Goal: Task Accomplishment & Management: Complete application form

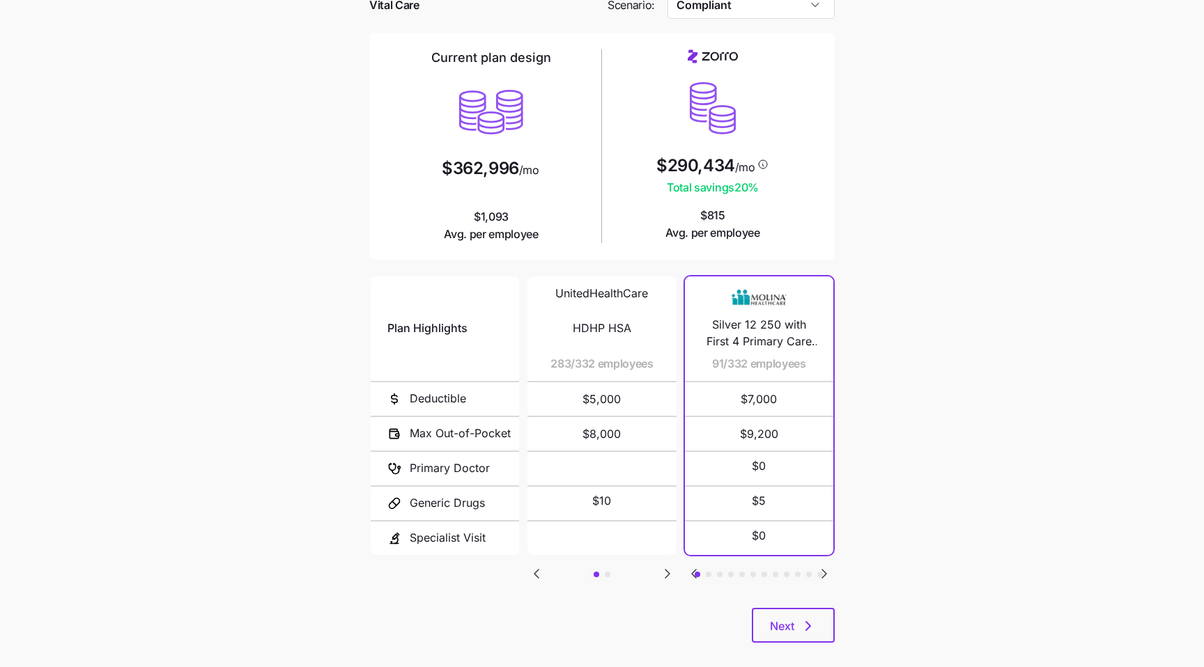
scroll to position [93, 0]
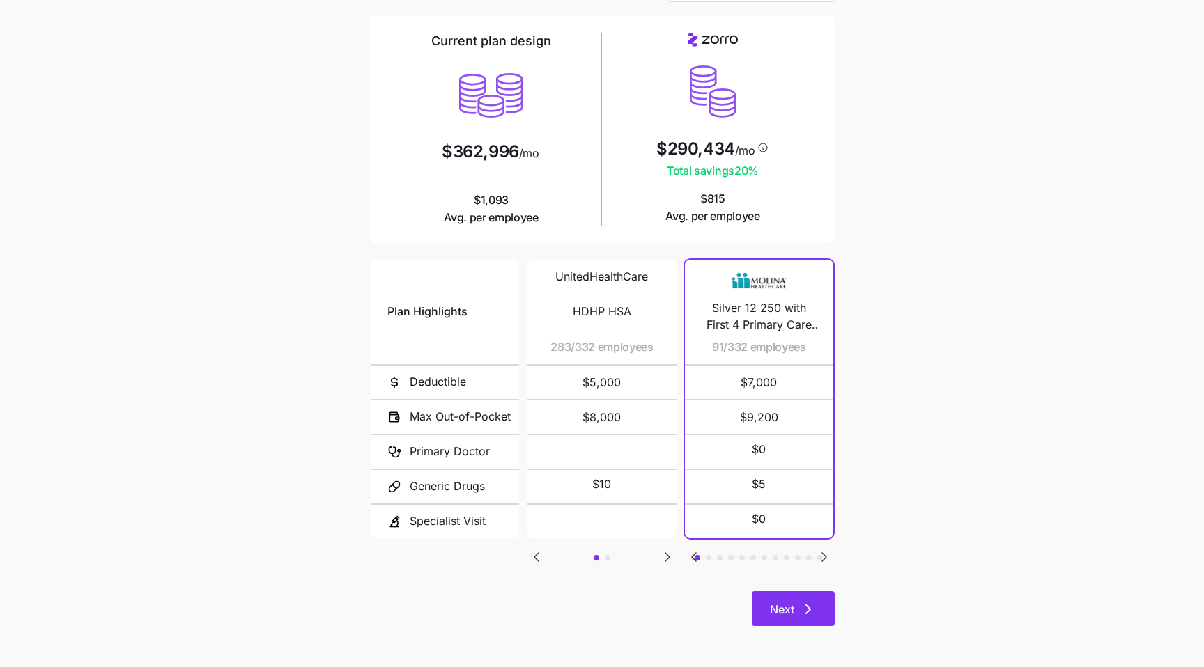
click at [795, 597] on button "Next" at bounding box center [793, 608] width 83 height 35
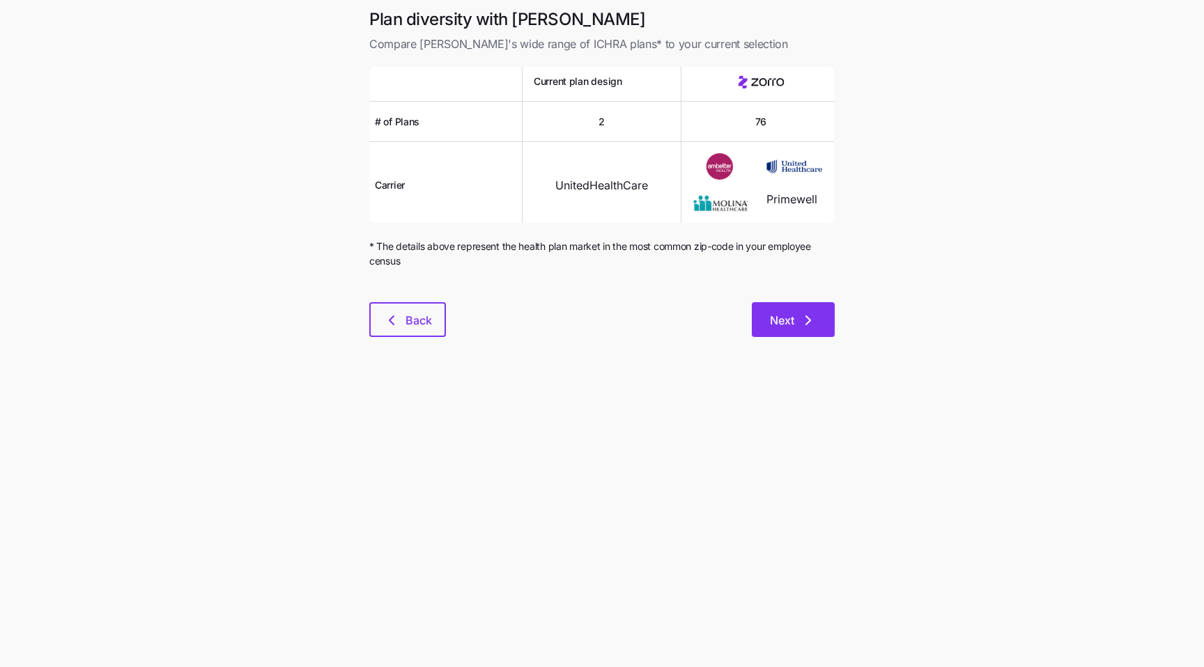
click at [789, 319] on span "Next" at bounding box center [782, 320] width 24 height 17
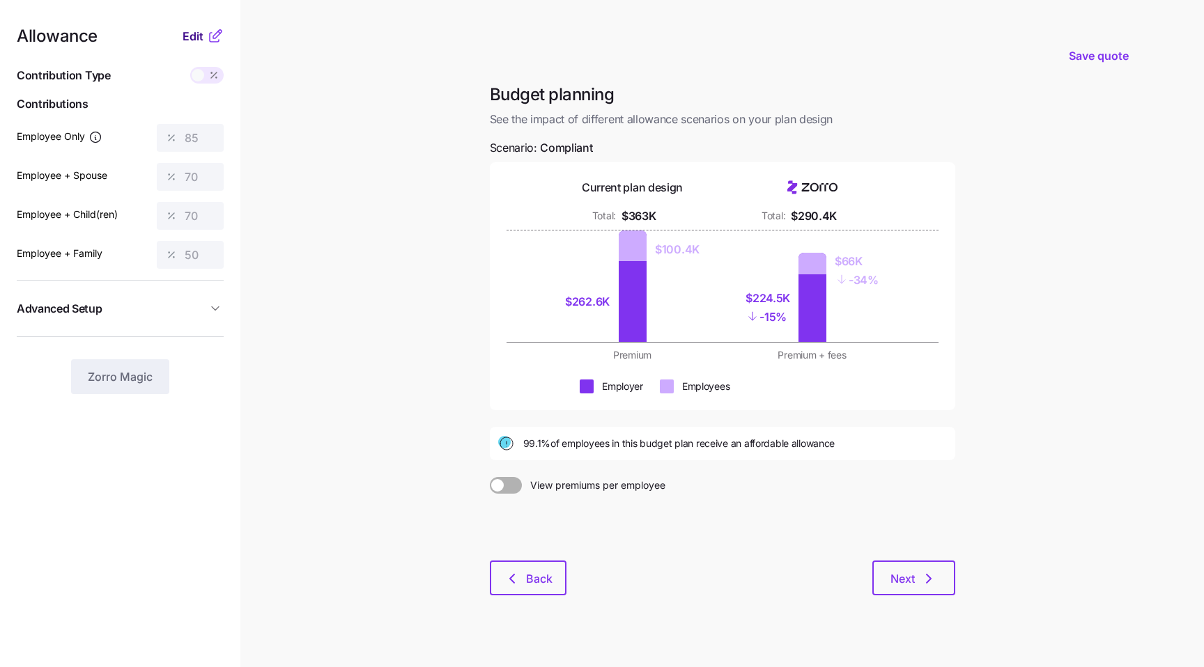
click at [201, 37] on span "Edit" at bounding box center [192, 36] width 21 height 17
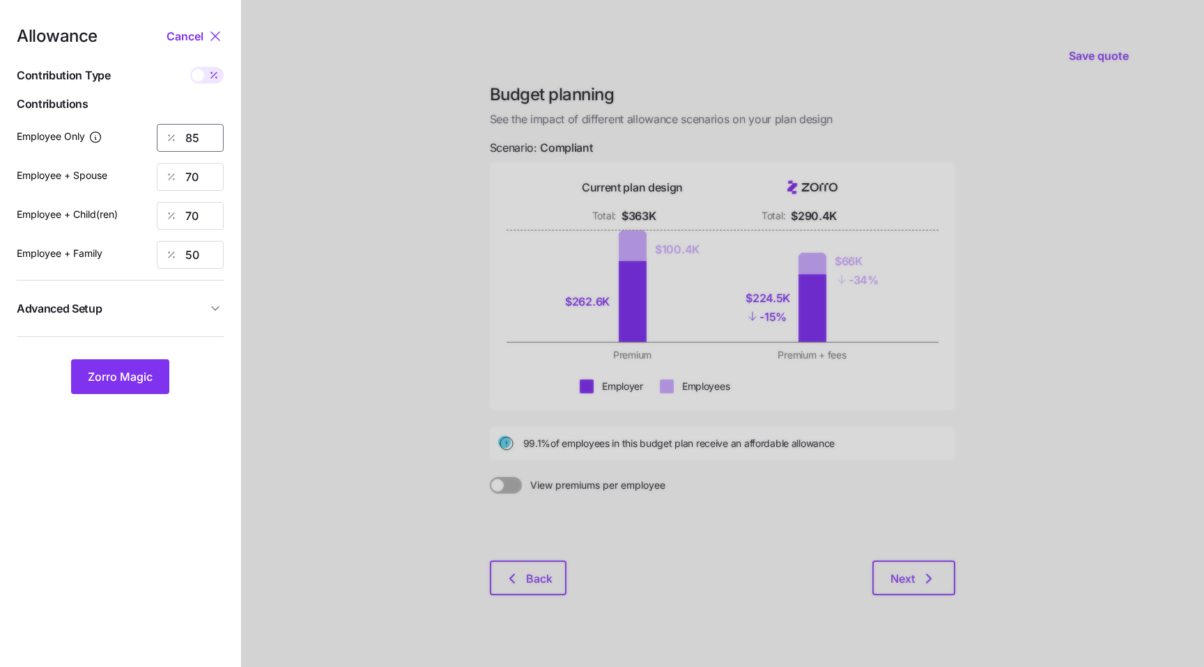
click at [193, 137] on input "85" at bounding box center [190, 138] width 67 height 28
click at [143, 377] on span "Zorro Magic" at bounding box center [120, 376] width 65 height 17
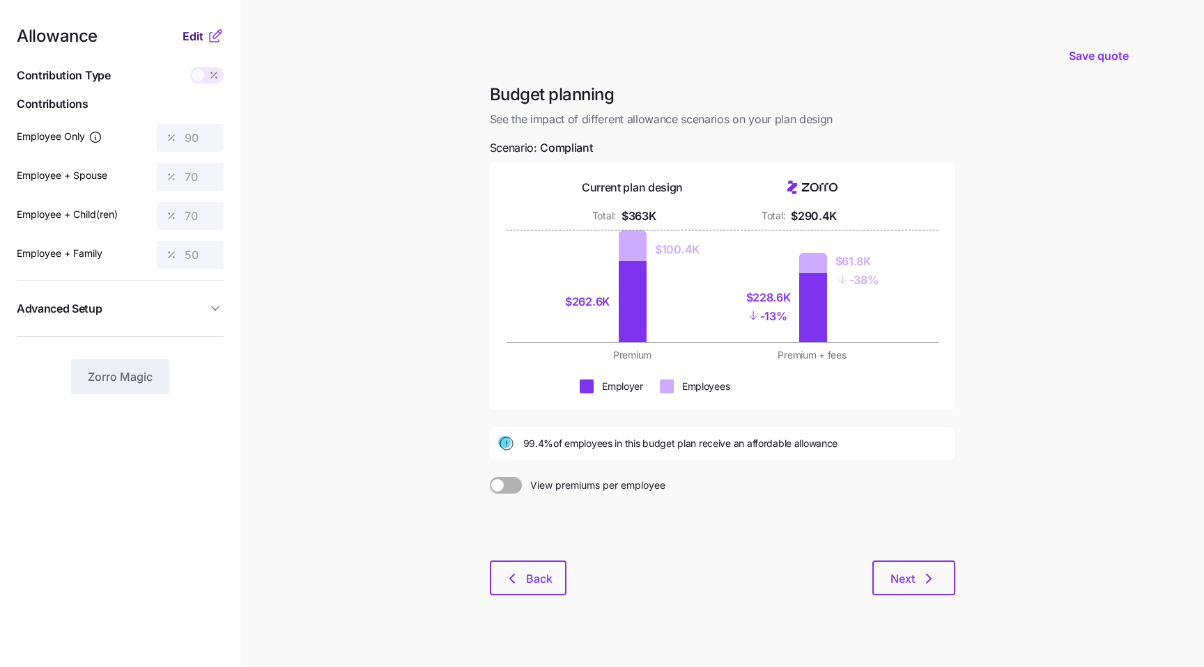
click at [199, 38] on span "Edit" at bounding box center [192, 36] width 21 height 17
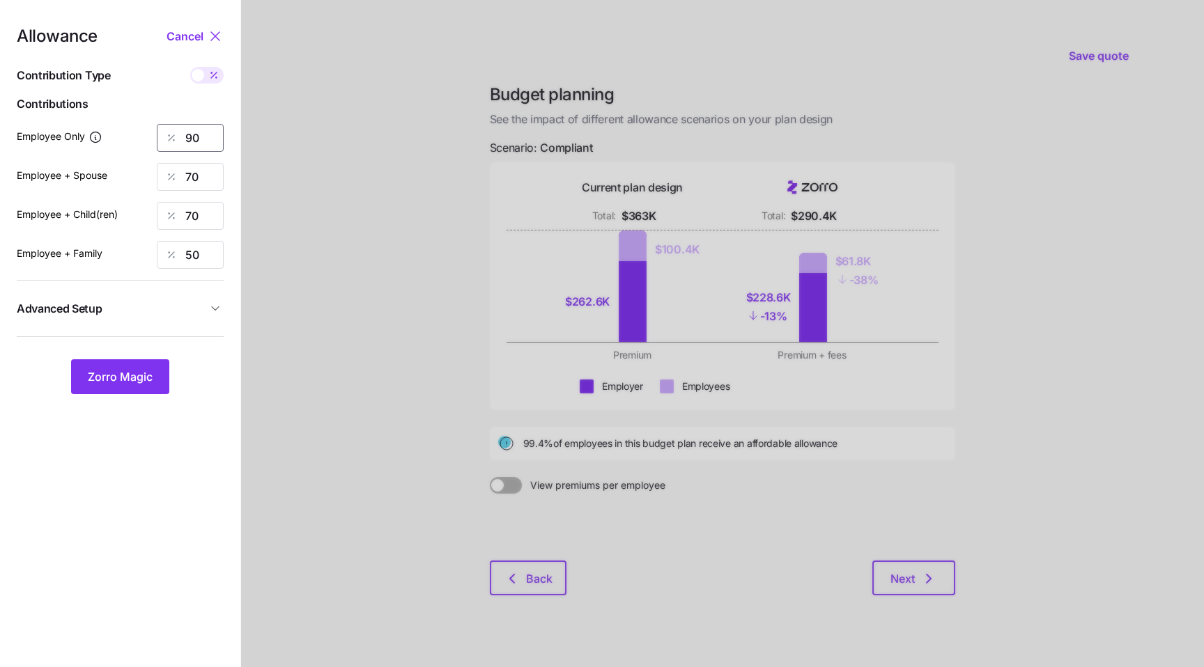
click at [192, 138] on input "90" at bounding box center [190, 138] width 67 height 28
click at [144, 364] on button "Zorro Magic" at bounding box center [120, 376] width 98 height 35
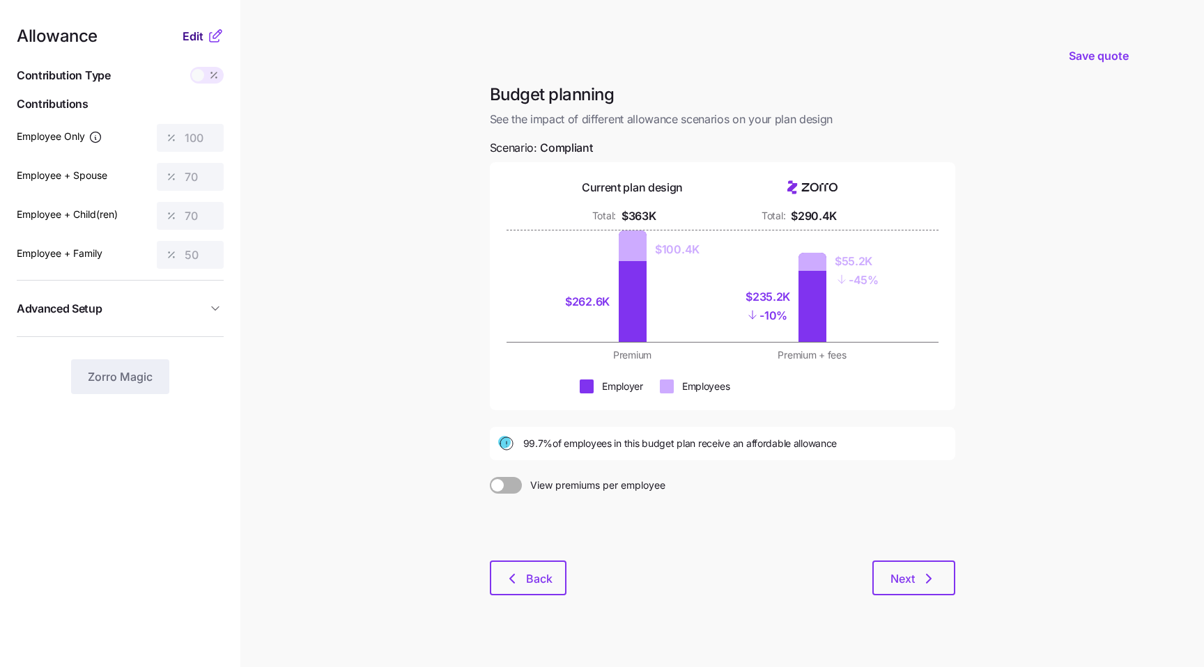
click at [203, 31] on button "Edit" at bounding box center [194, 36] width 24 height 17
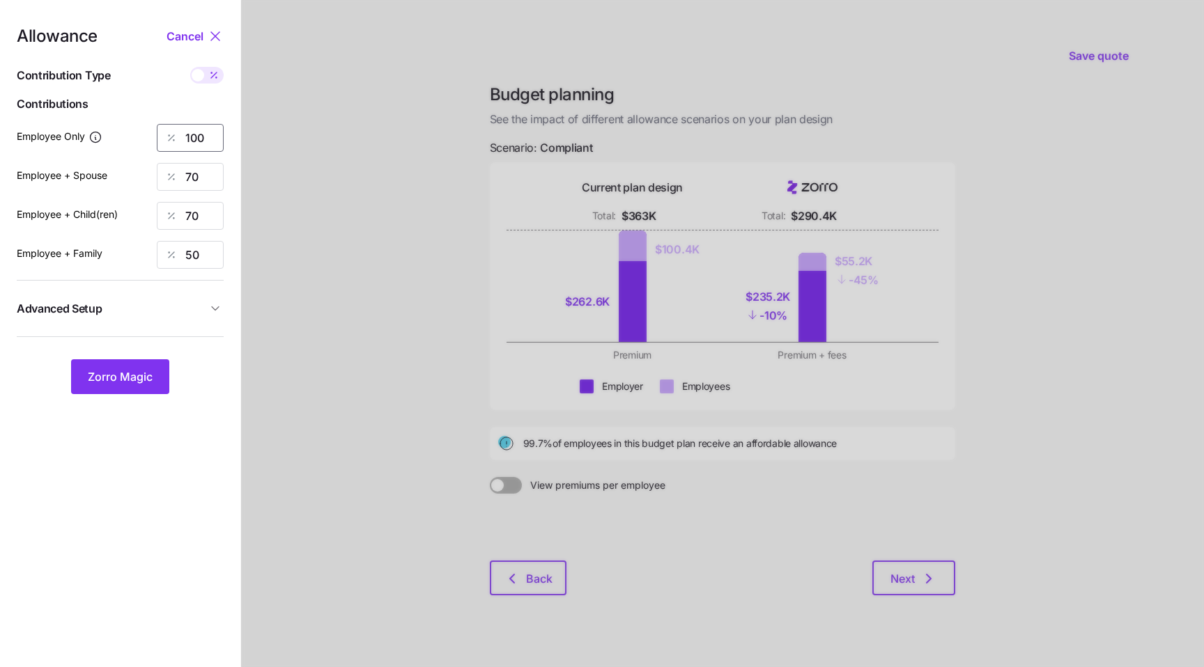
click at [189, 138] on input "100" at bounding box center [190, 138] width 67 height 28
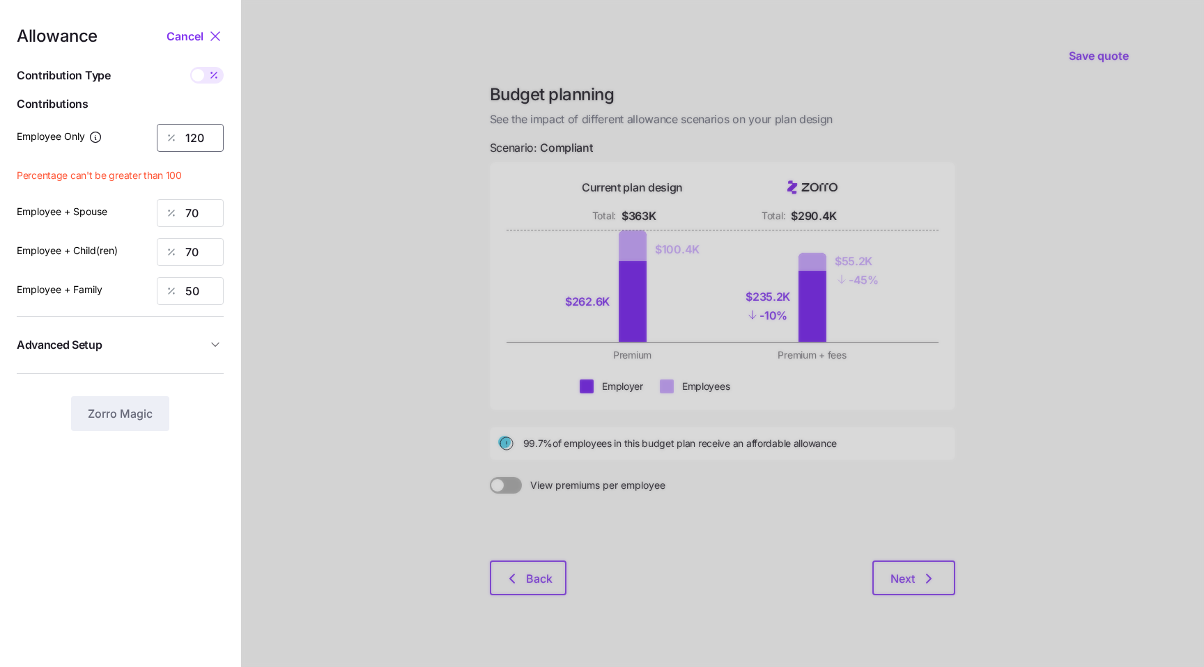
click at [199, 137] on input "120" at bounding box center [190, 138] width 67 height 28
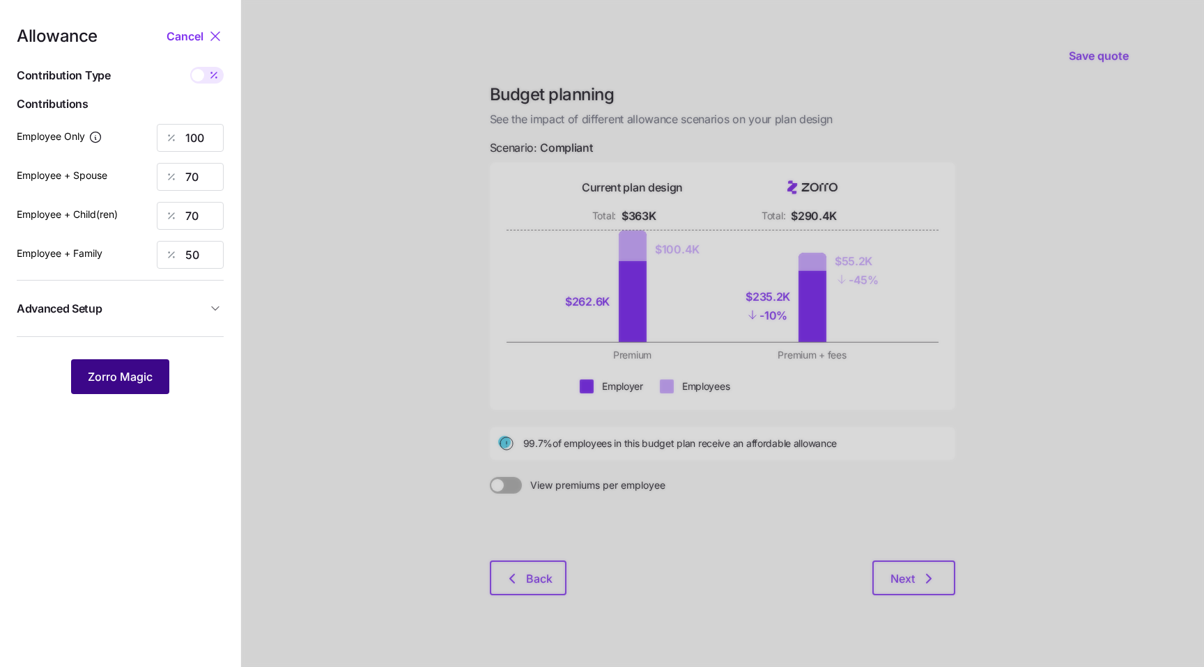
click at [109, 383] on span "Zorro Magic" at bounding box center [120, 376] width 65 height 17
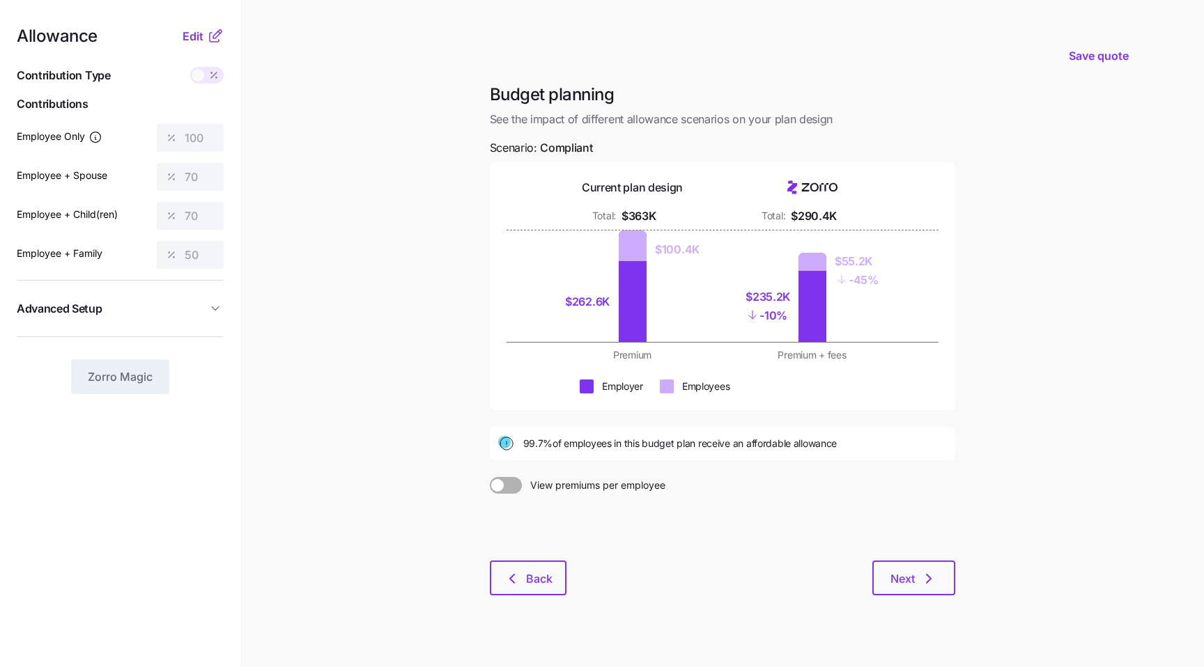
click at [210, 36] on icon at bounding box center [214, 37] width 9 height 9
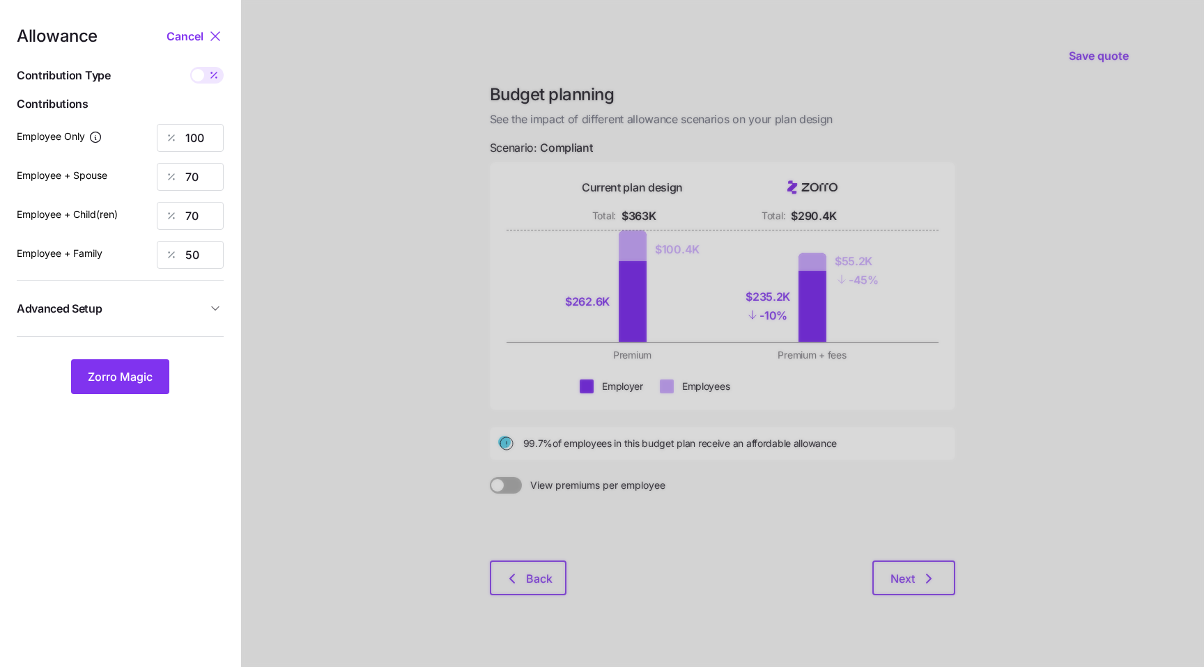
click at [205, 79] on span at bounding box center [214, 75] width 20 height 17
click at [190, 67] on input "checkbox" at bounding box center [190, 67] width 0 height 0
type input "622"
type input "871"
type input "737"
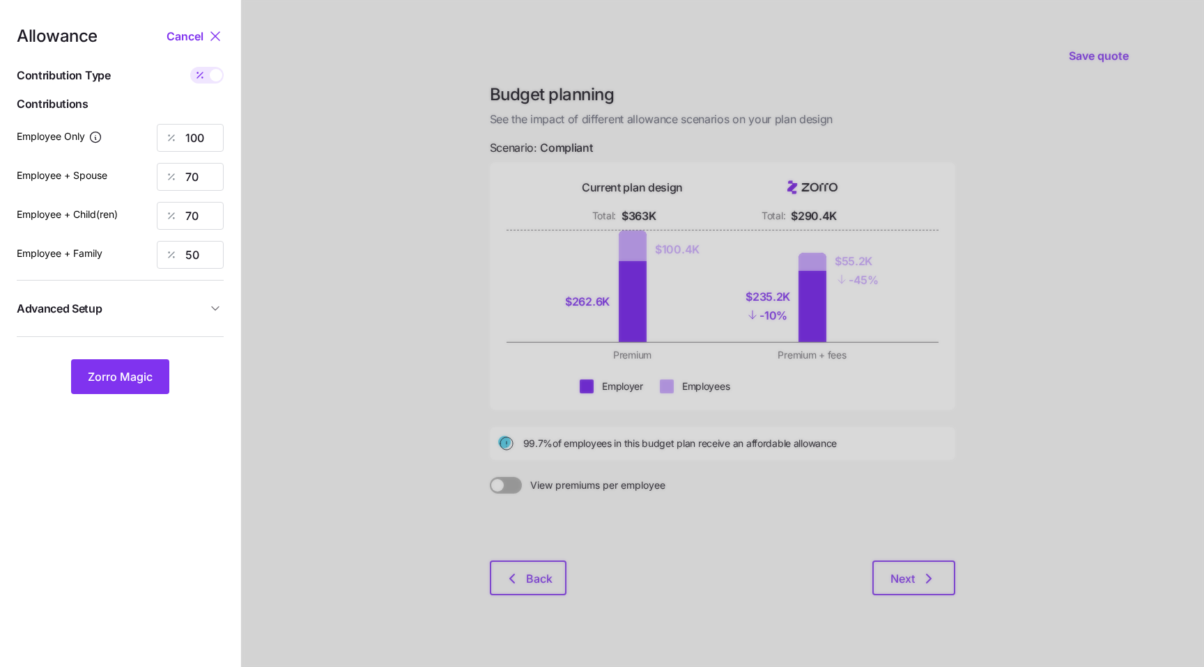
type input "837"
click at [201, 141] on input "622" at bounding box center [190, 138] width 67 height 28
click at [130, 374] on span "Zorro Magic" at bounding box center [120, 376] width 65 height 17
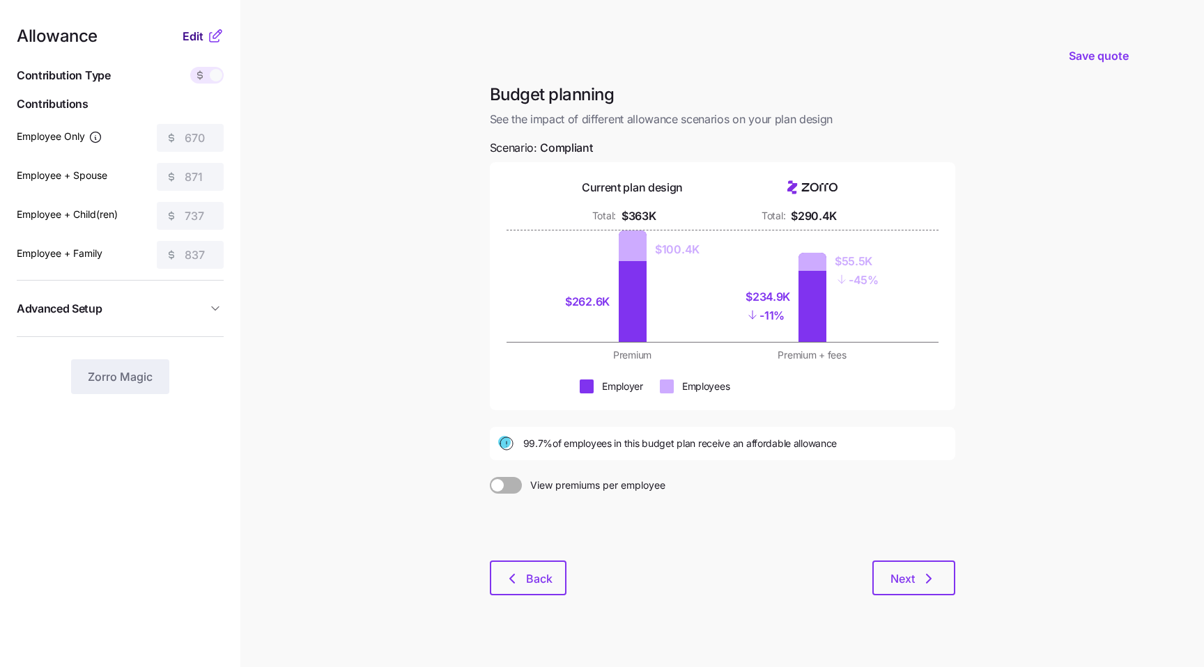
click at [200, 31] on span "Edit" at bounding box center [192, 36] width 21 height 17
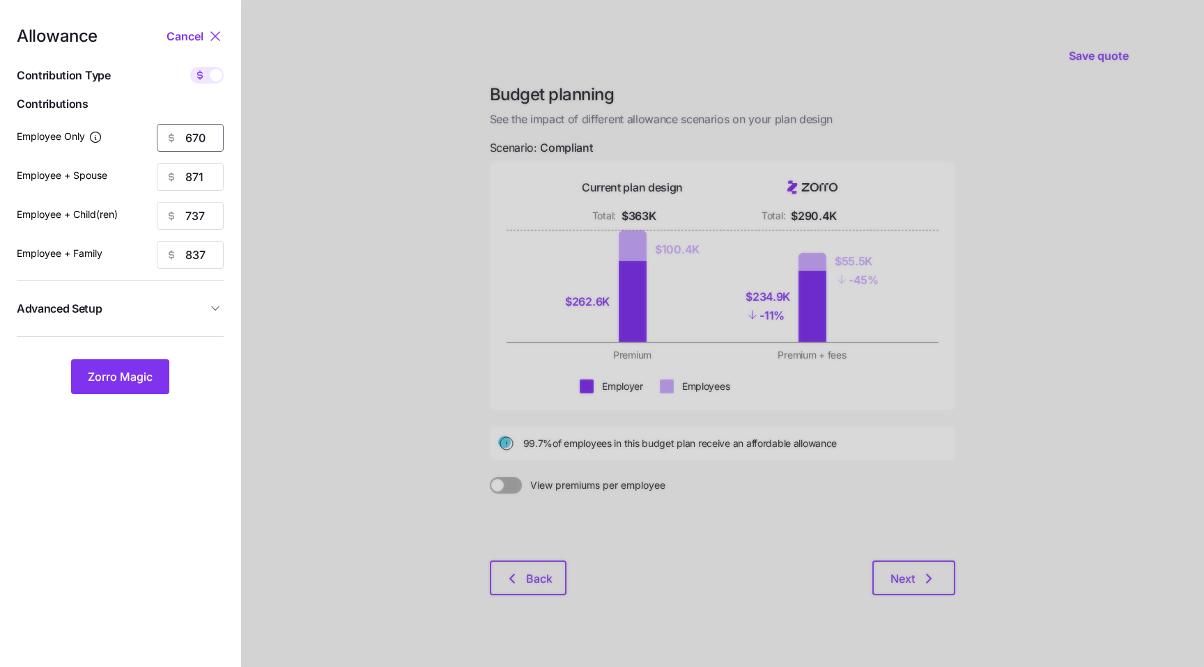
click at [205, 140] on input "670" at bounding box center [190, 138] width 67 height 28
click at [119, 378] on span "Zorro Magic" at bounding box center [120, 376] width 65 height 17
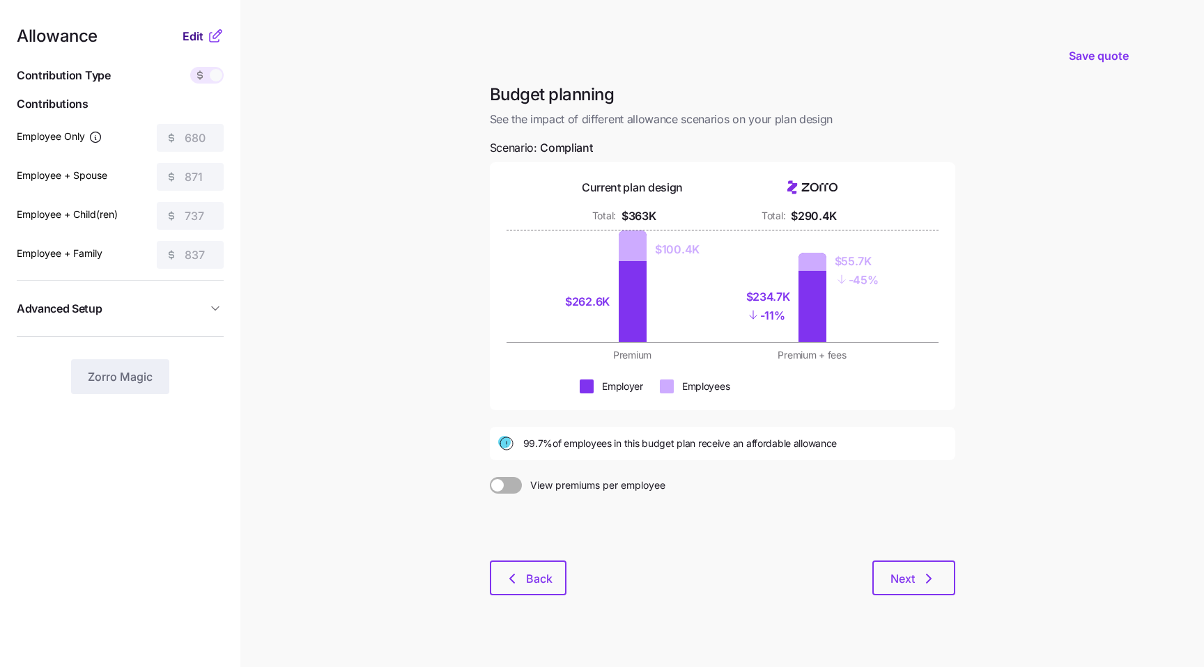
click at [199, 35] on span "Edit" at bounding box center [192, 36] width 21 height 17
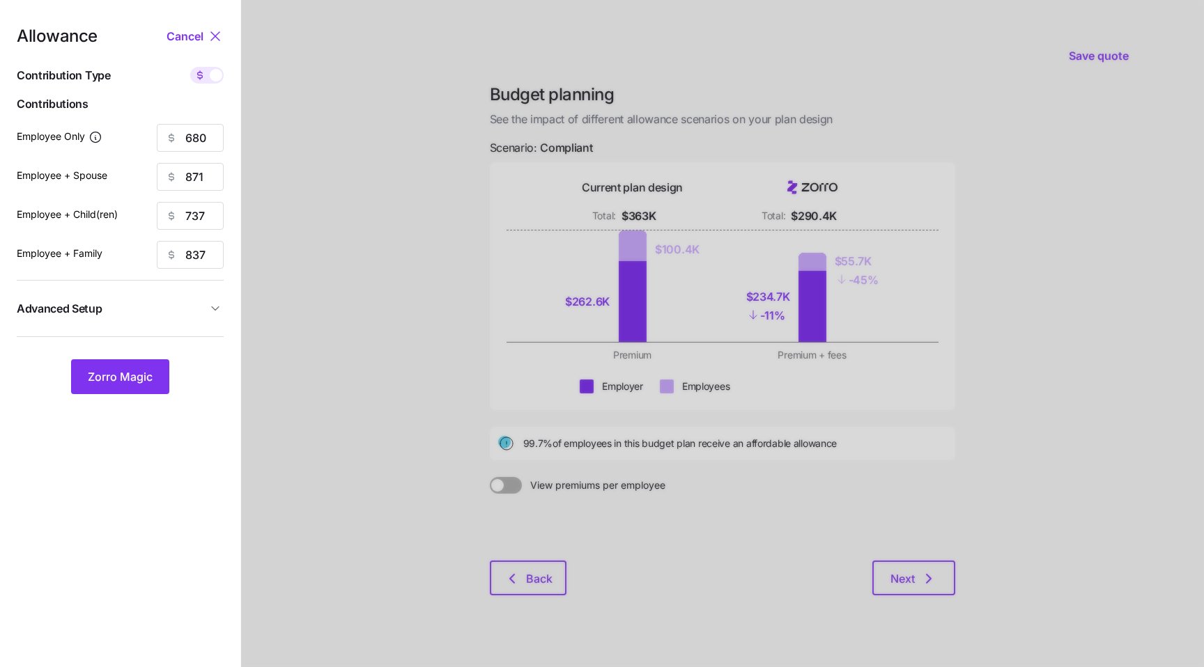
click at [208, 74] on span at bounding box center [200, 75] width 20 height 17
click at [190, 67] on input "checkbox" at bounding box center [190, 67] width 0 height 0
type input "109"
type input "70"
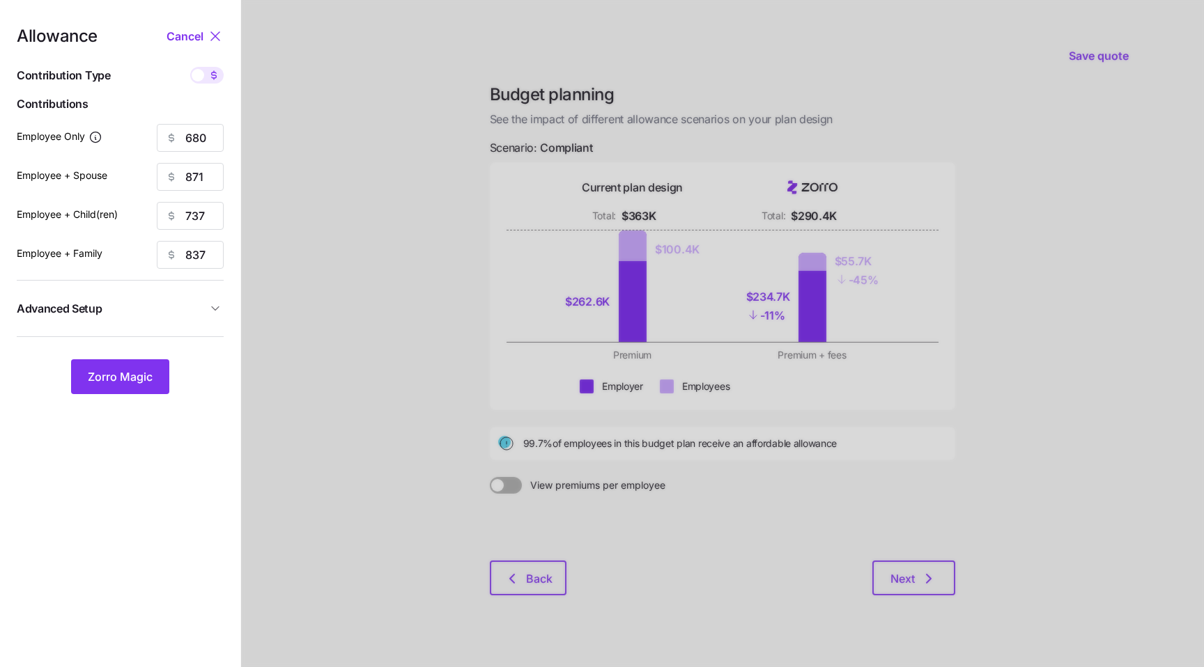
type input "50"
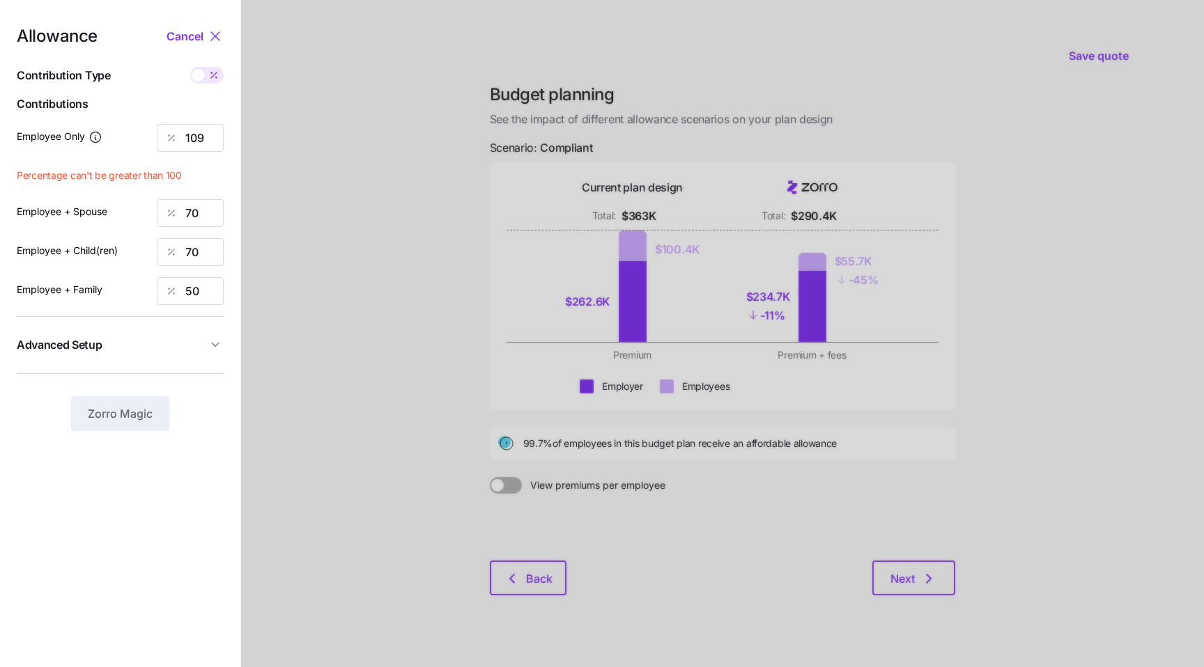
click at [182, 342] on span "Advanced Setup" at bounding box center [112, 344] width 190 height 17
click at [166, 378] on input "off" at bounding box center [160, 376] width 95 height 22
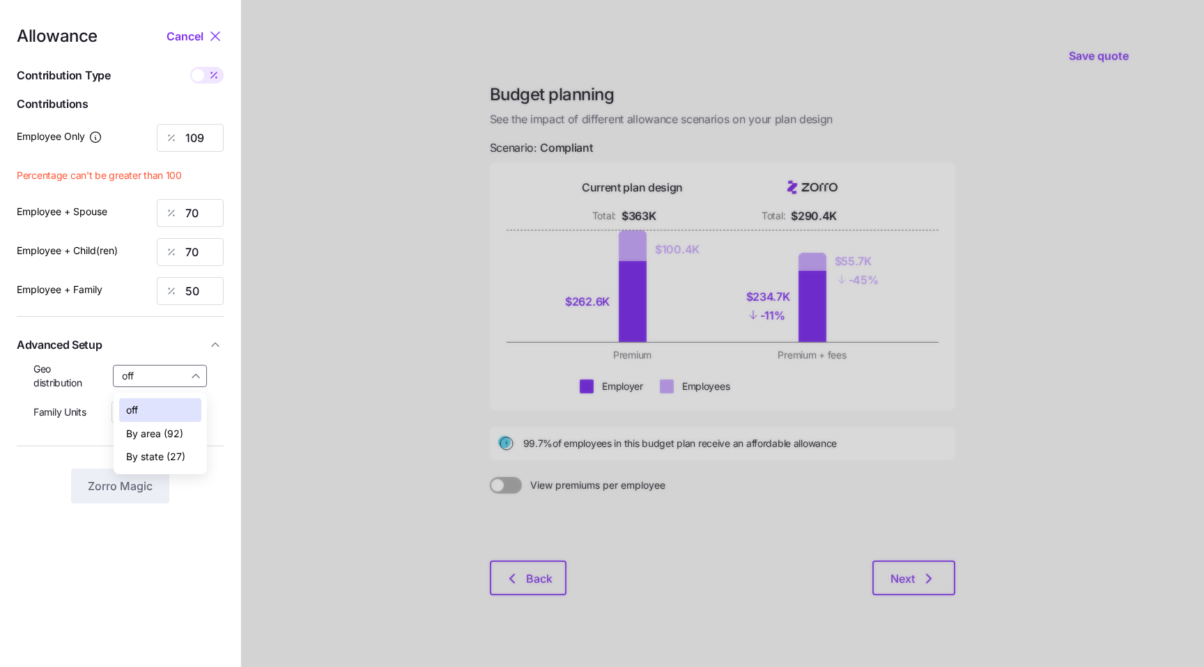
click at [166, 430] on span "By area (92)" at bounding box center [154, 433] width 57 height 15
click at [154, 365] on input "By area (92)" at bounding box center [160, 376] width 95 height 22
click at [147, 459] on span "By state (27)" at bounding box center [155, 456] width 59 height 15
type input "By state (27)"
click at [194, 134] on input "109" at bounding box center [190, 138] width 67 height 28
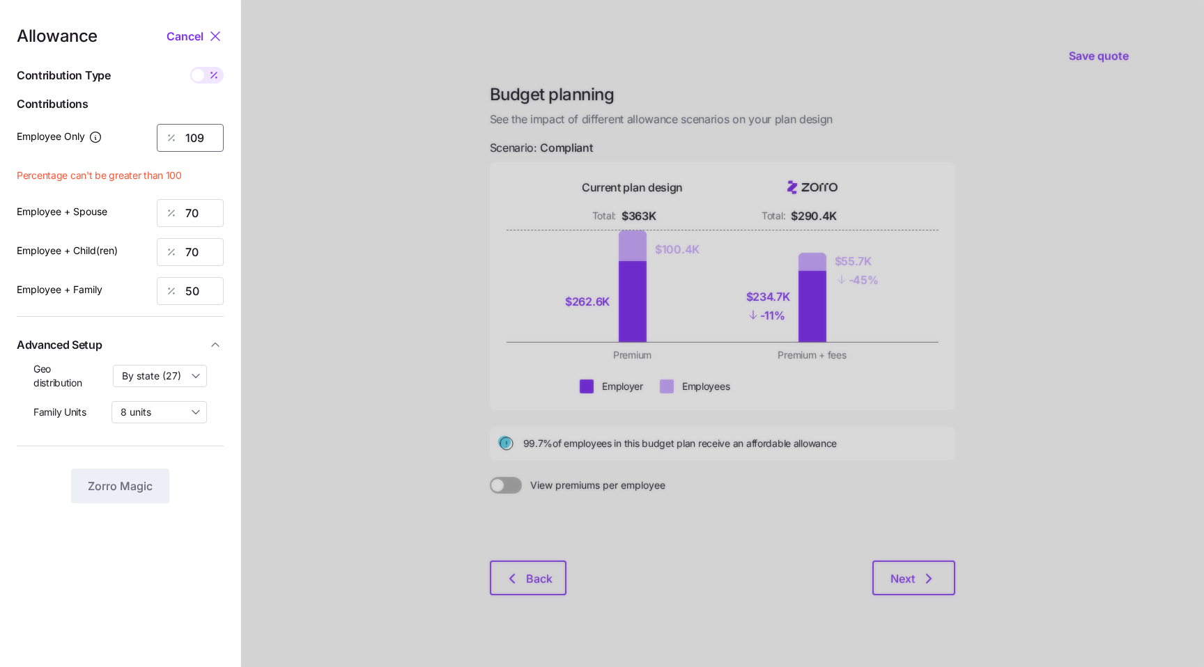
click at [194, 134] on input "109" at bounding box center [190, 138] width 67 height 28
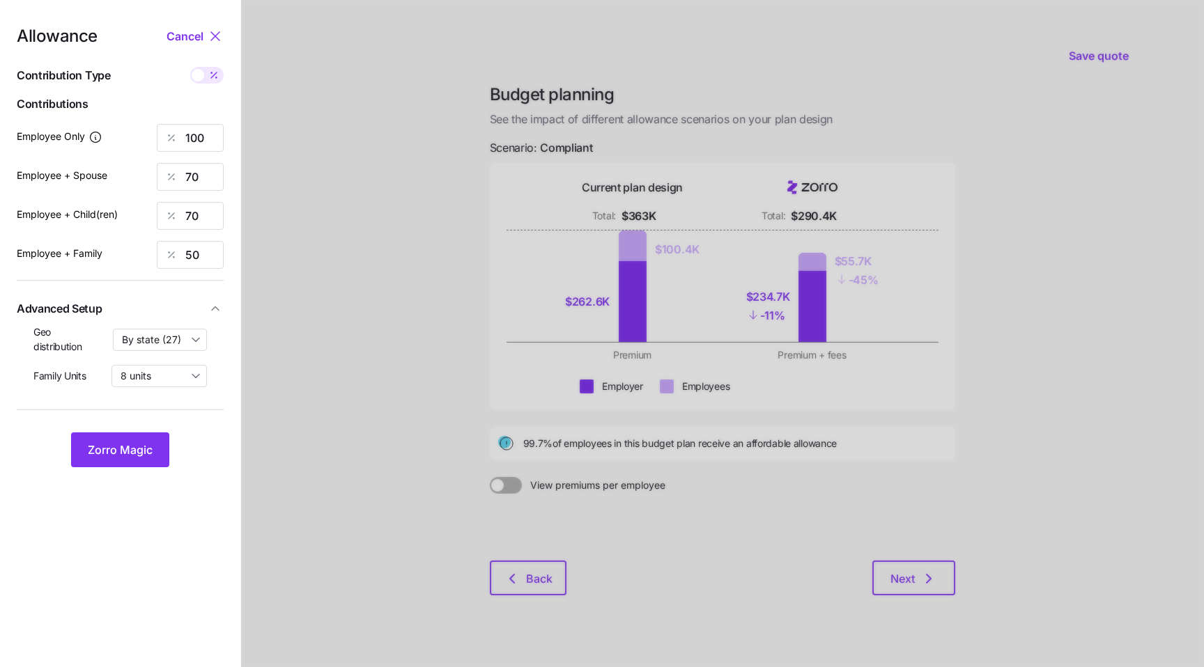
click at [362, 267] on div at bounding box center [722, 342] width 963 height 685
click at [101, 454] on span "Zorro Magic" at bounding box center [120, 450] width 65 height 17
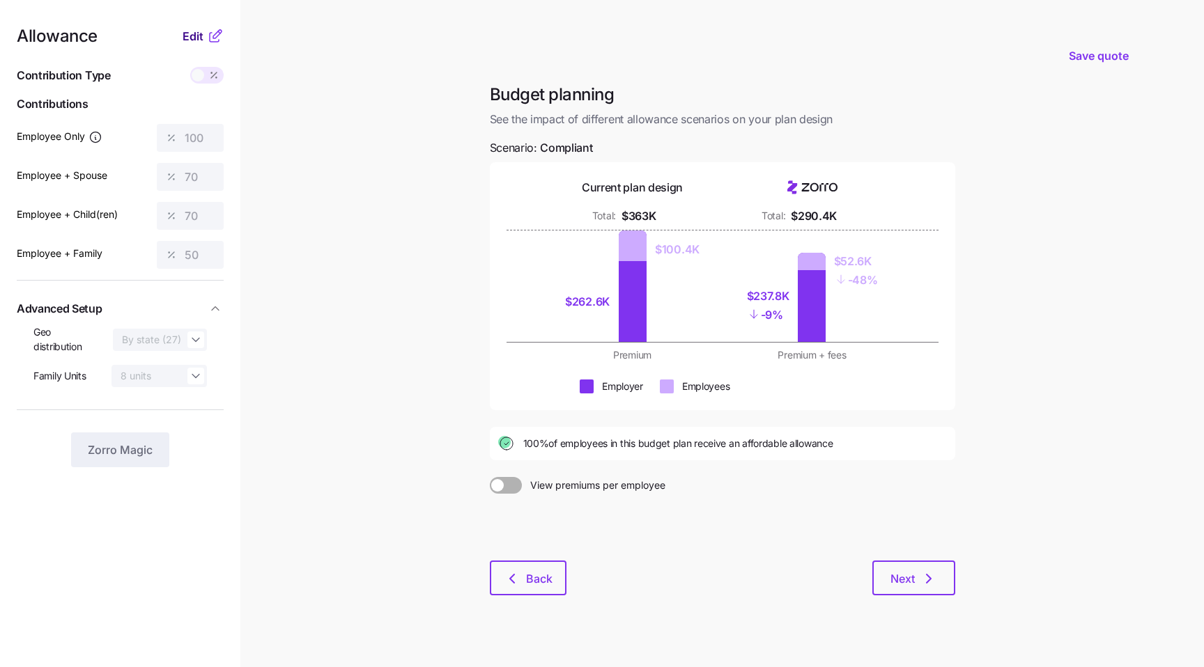
click at [196, 35] on span "Edit" at bounding box center [192, 36] width 21 height 17
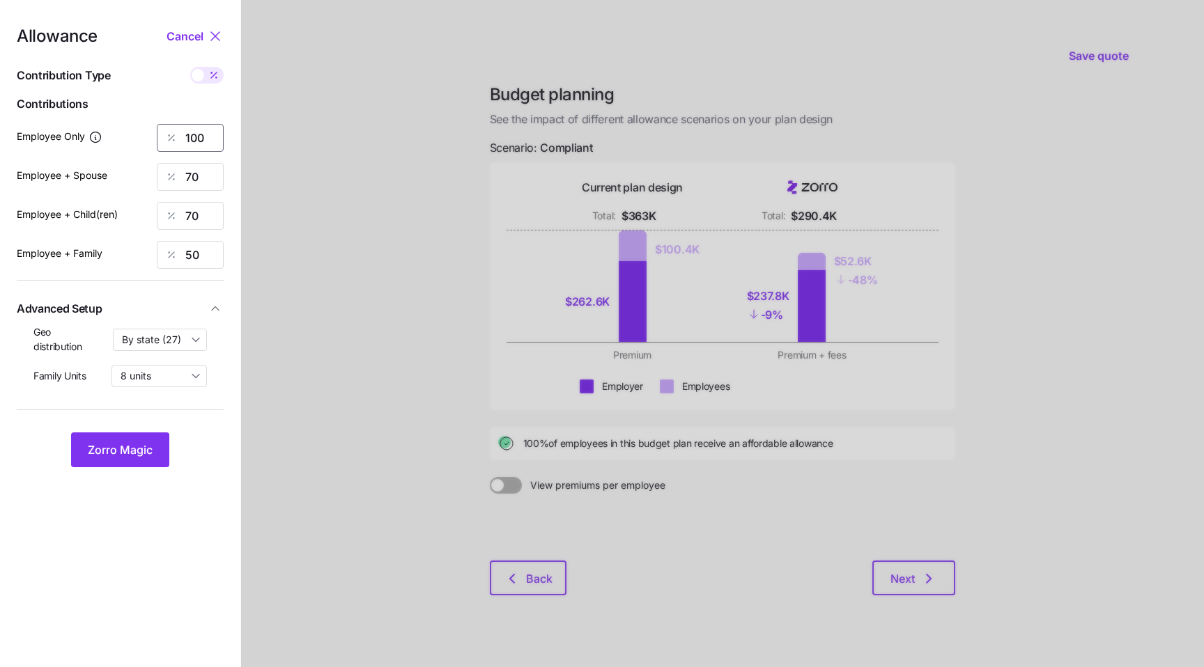
click at [199, 143] on input "100" at bounding box center [190, 138] width 67 height 28
type input "90"
click at [290, 367] on div at bounding box center [722, 342] width 963 height 685
click at [155, 441] on button "Zorro Magic" at bounding box center [120, 450] width 98 height 35
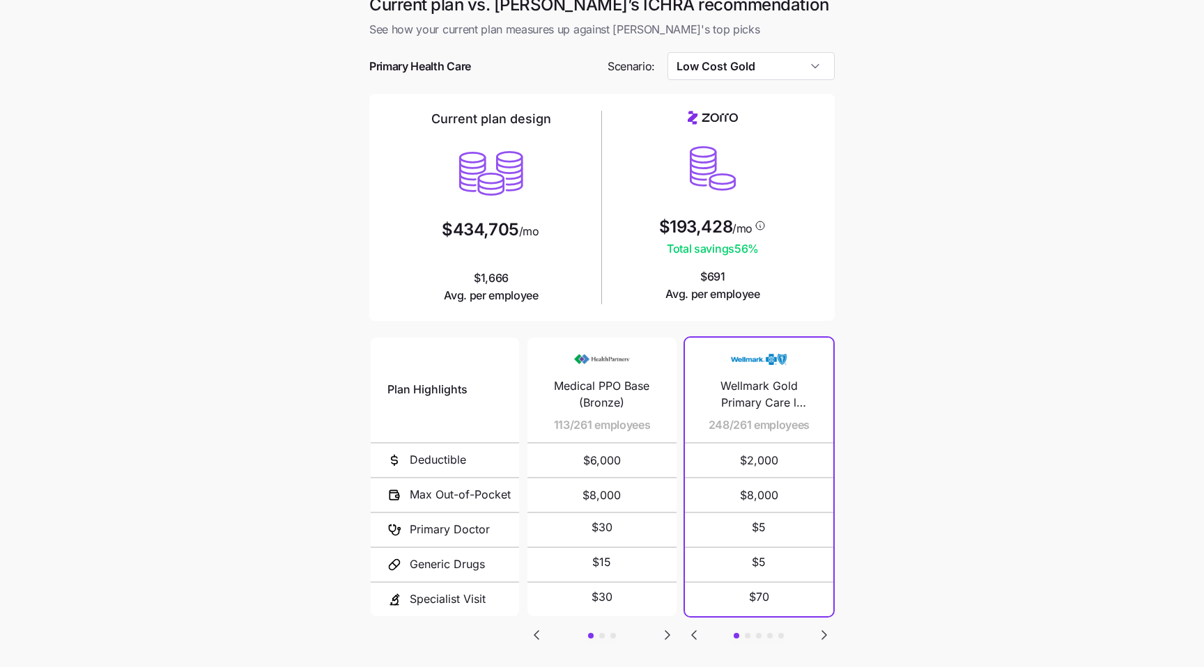
scroll to position [17, 0]
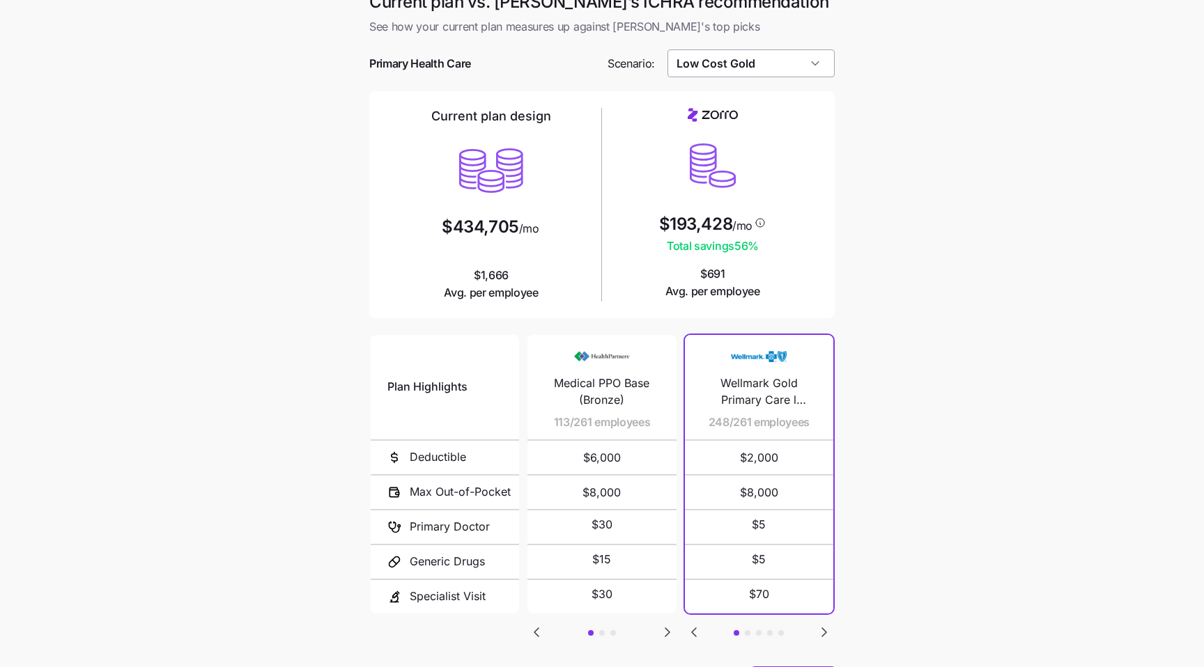
click at [736, 57] on input "Low Cost Gold" at bounding box center [751, 63] width 168 height 28
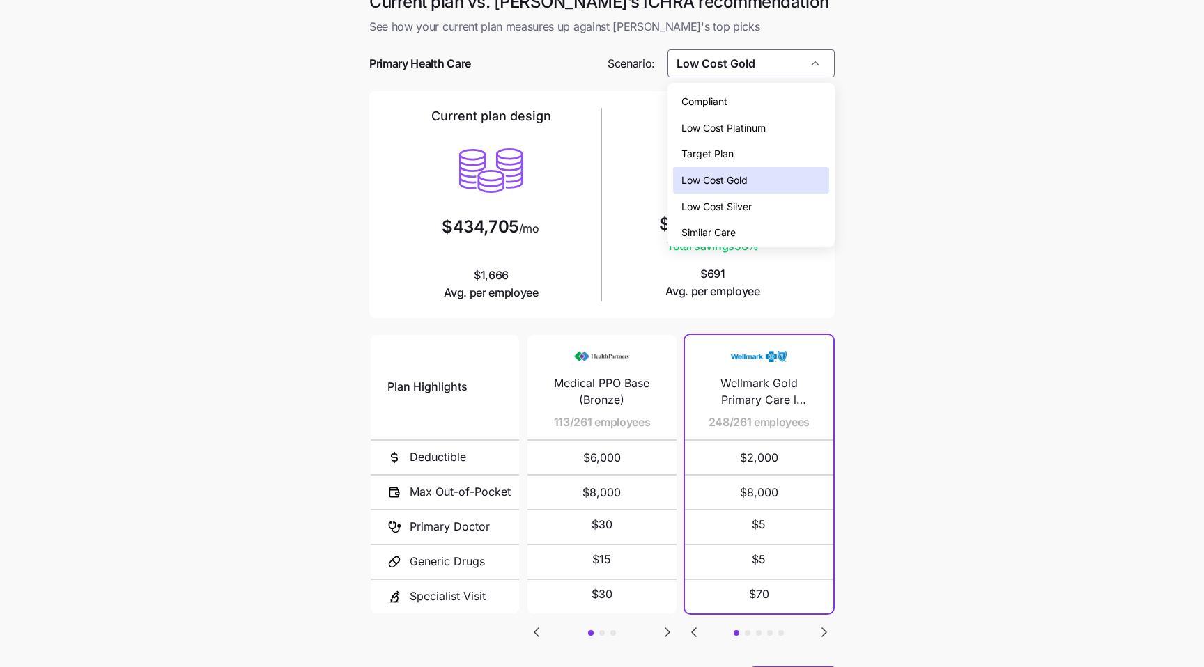
click at [720, 90] on div "Compliant" at bounding box center [751, 101] width 157 height 26
type input "Compliant"
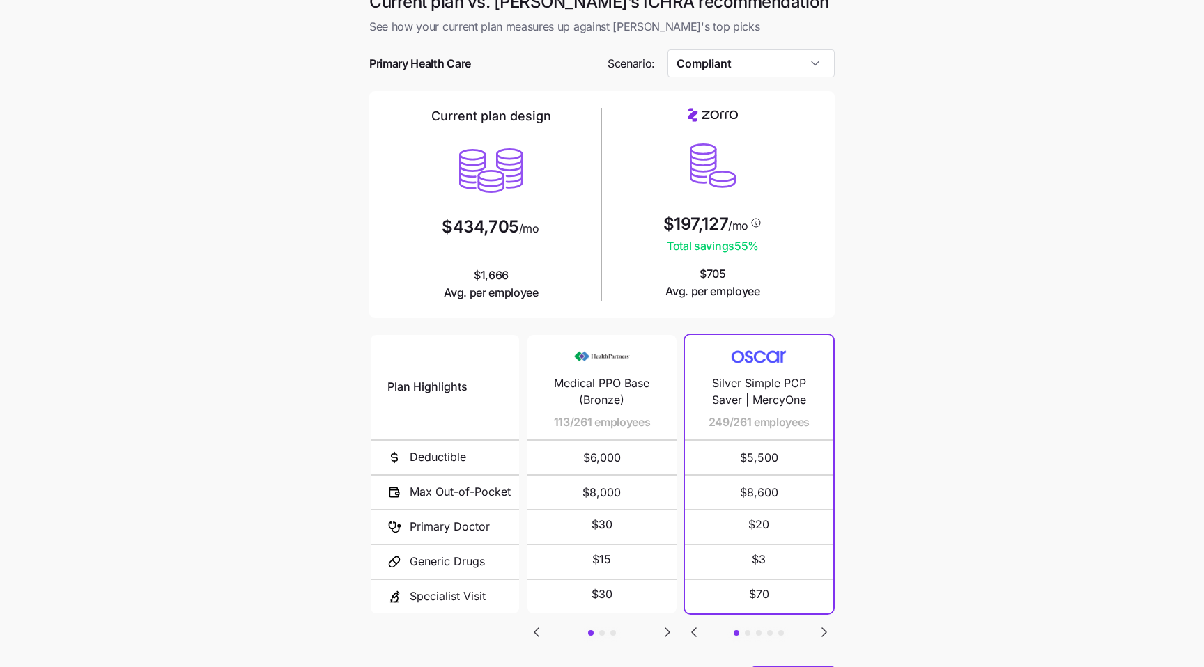
scroll to position [93, 0]
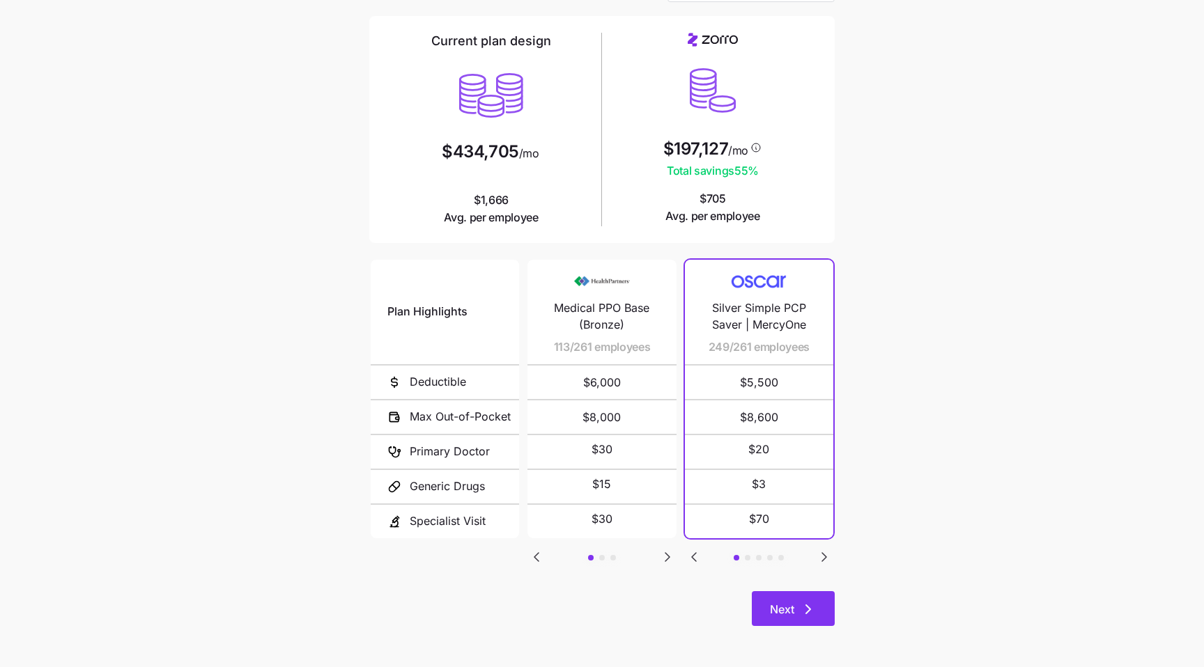
click at [788, 603] on span "Next" at bounding box center [782, 609] width 24 height 17
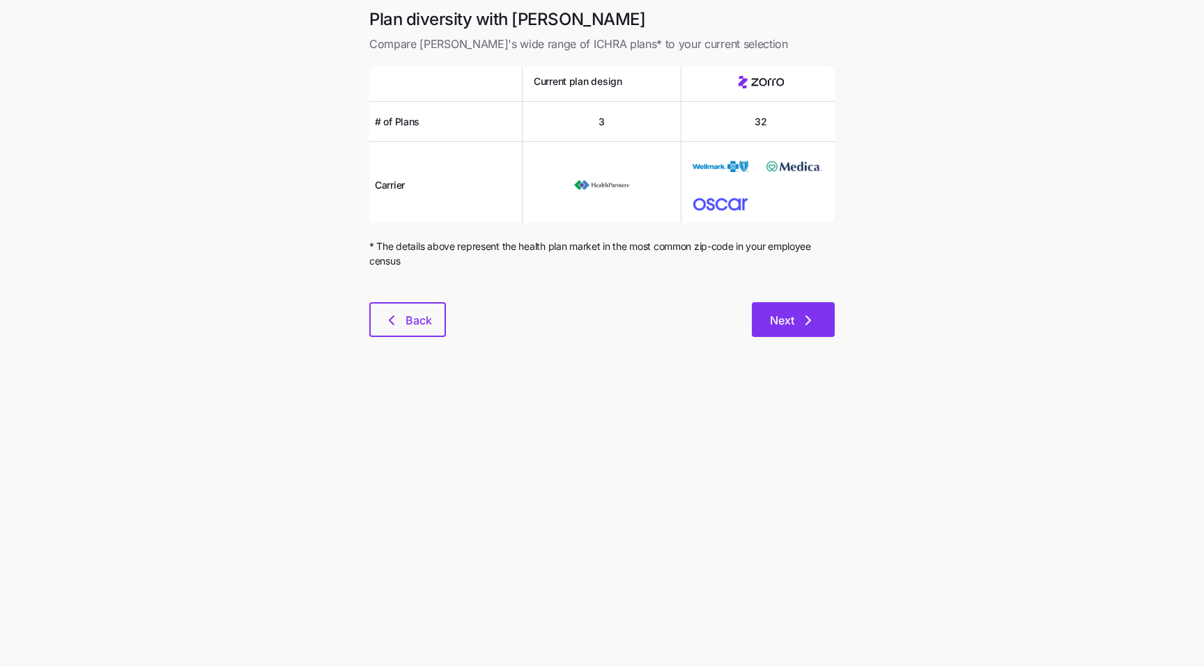
click at [754, 304] on button "Next" at bounding box center [793, 319] width 83 height 35
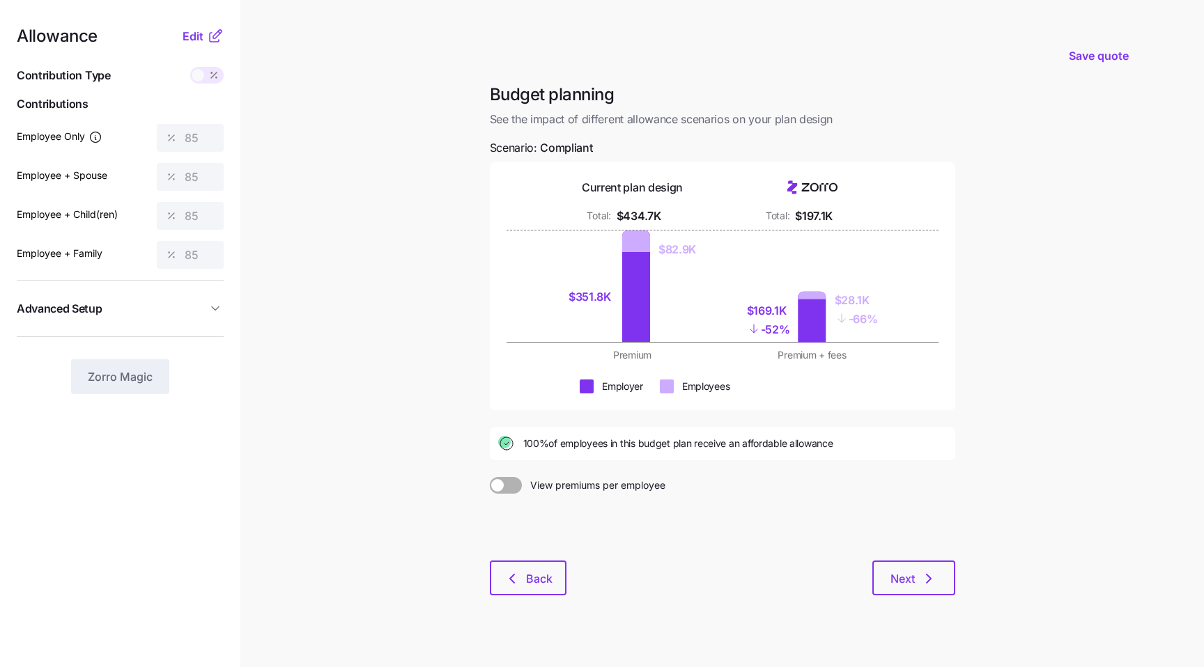
click at [805, 213] on div "$197.1K" at bounding box center [814, 216] width 38 height 17
click at [814, 219] on div "$197.1K" at bounding box center [814, 216] width 38 height 17
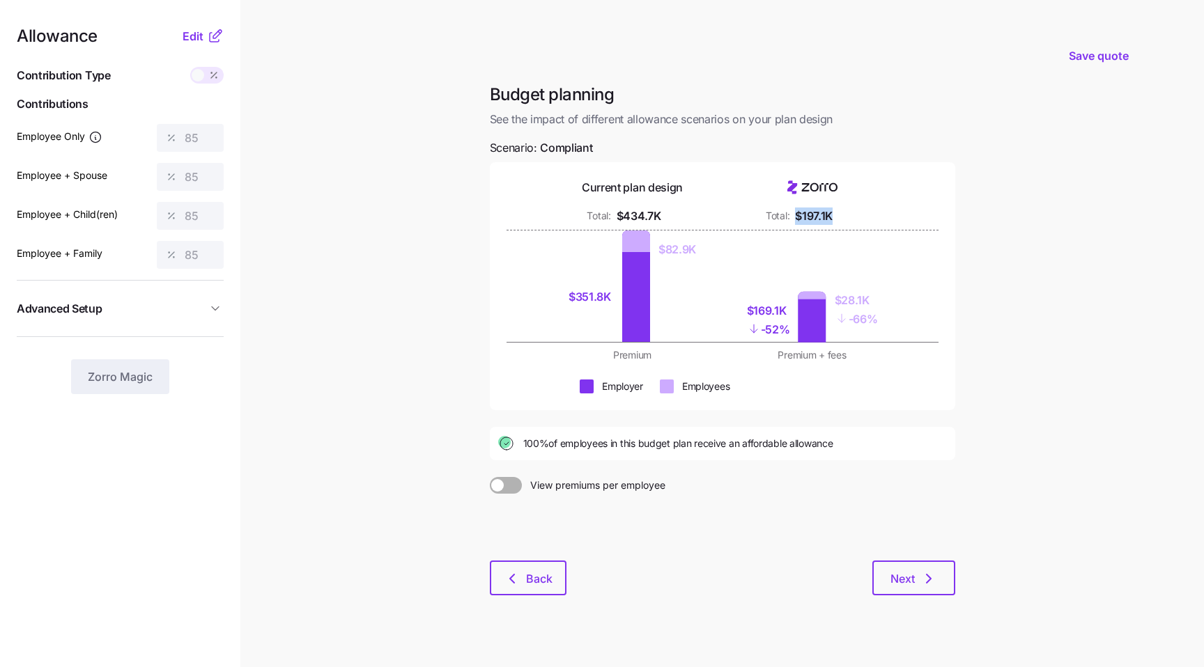
click at [814, 219] on div "$197.1K" at bounding box center [814, 216] width 38 height 17
